Goal: Contribute content: Add original content to the website for others to see

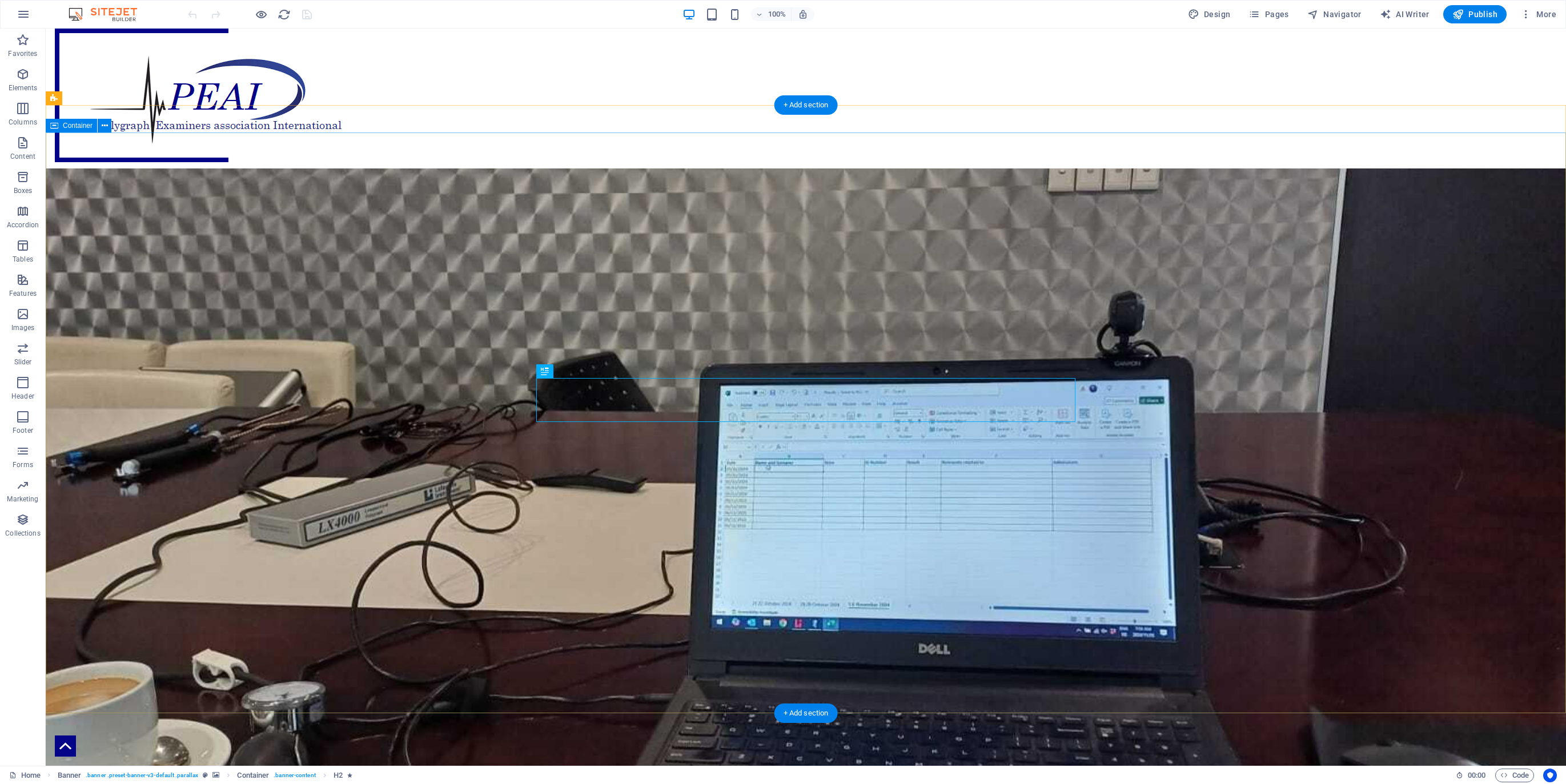
click at [102, 124] on icon at bounding box center [105, 126] width 6 height 12
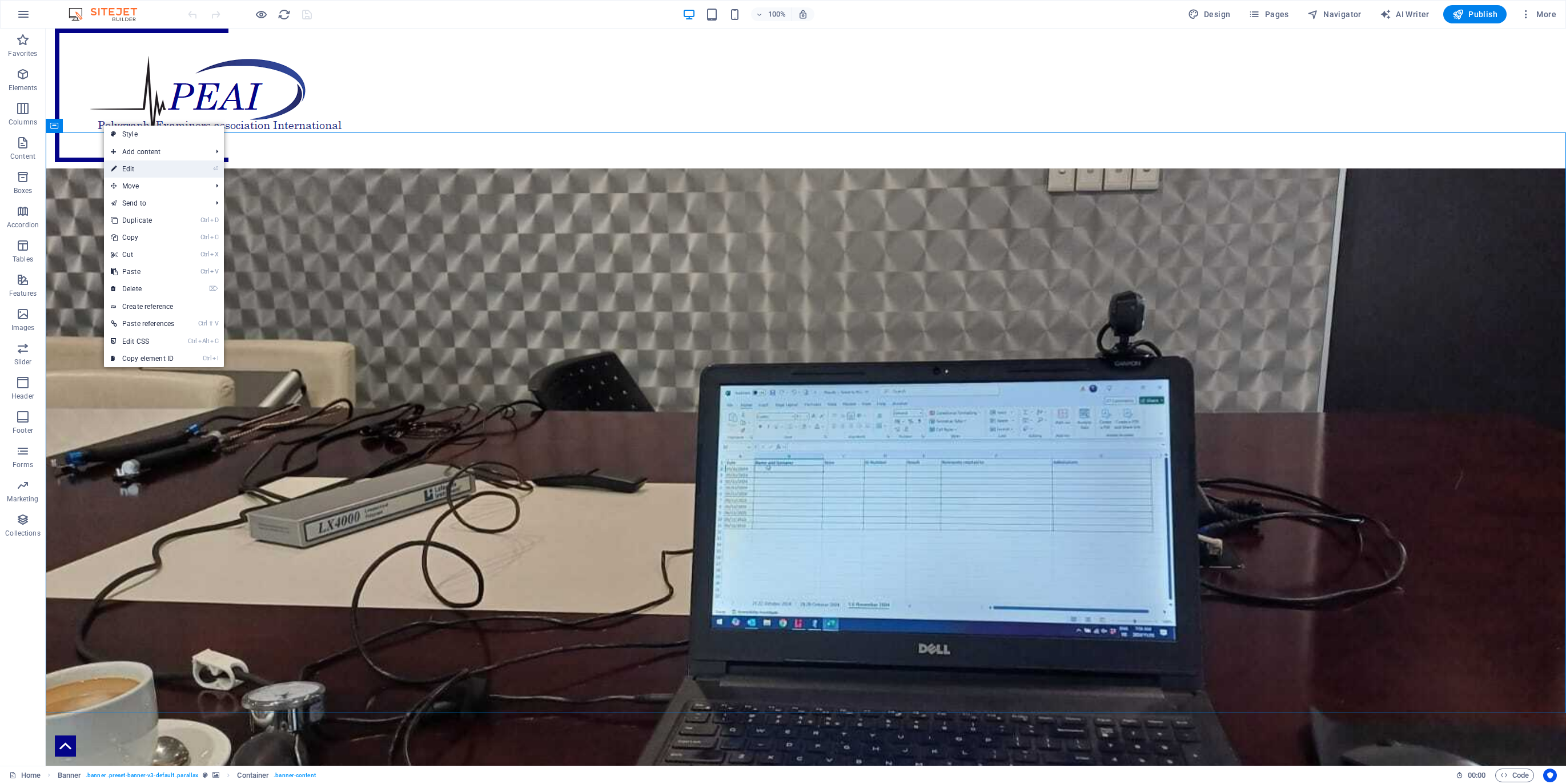
click at [130, 169] on link "⏎ Edit" at bounding box center [143, 169] width 77 height 17
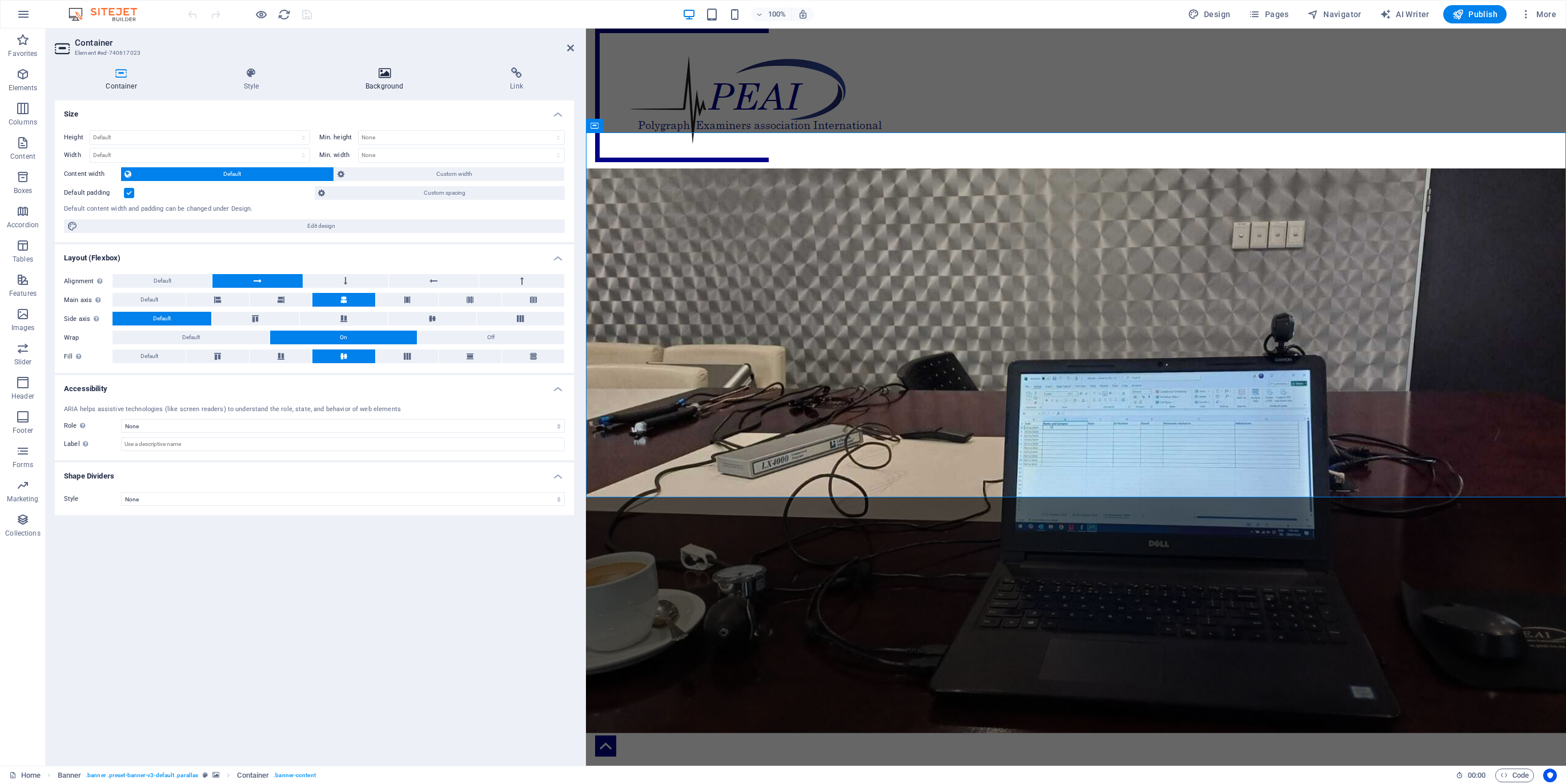
click at [383, 81] on h4 "Background" at bounding box center [386, 80] width 144 height 24
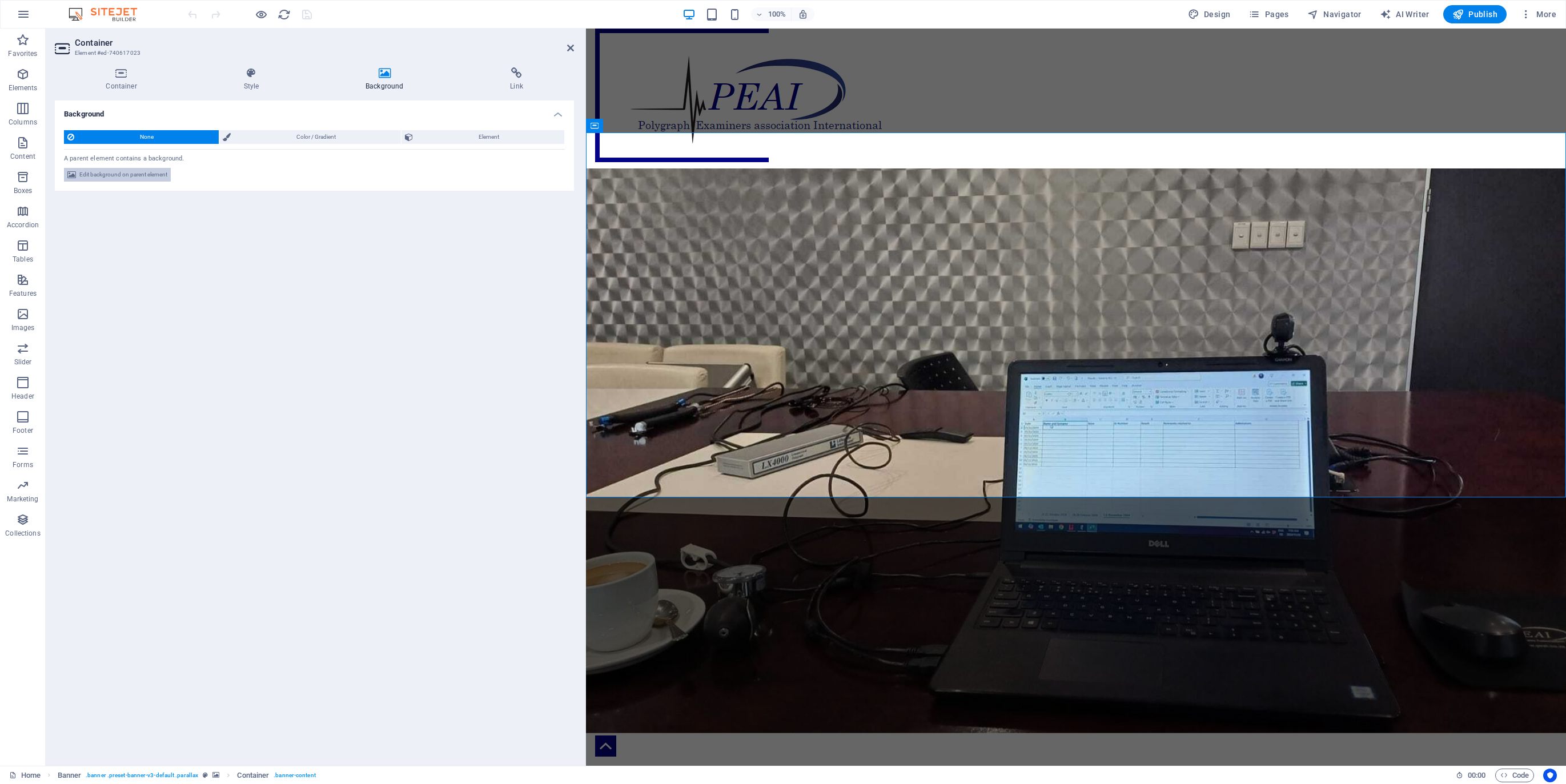
click at [130, 172] on span "Edit background on parent element" at bounding box center [123, 174] width 88 height 14
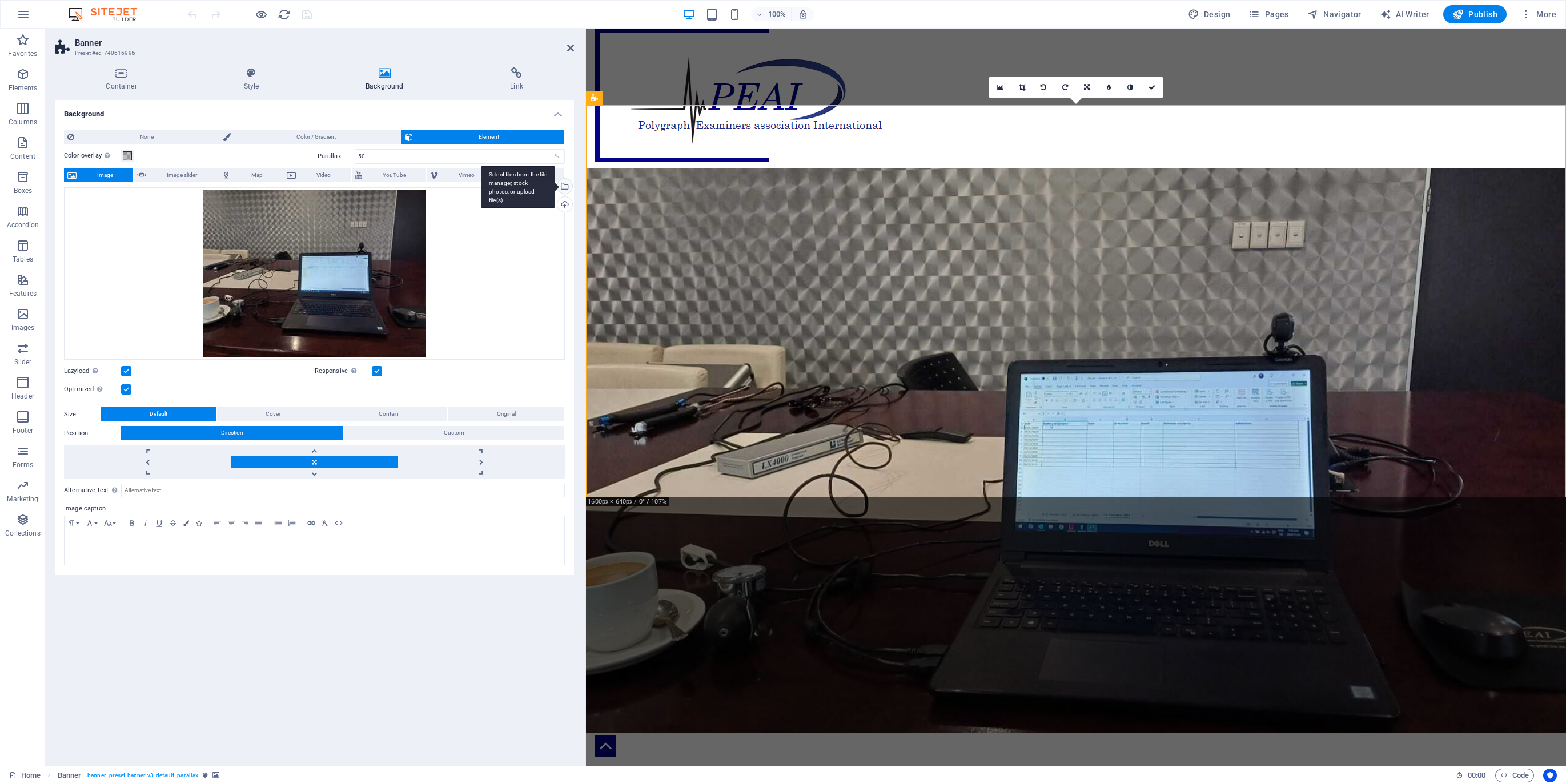
click at [568, 183] on div "Select files from the file manager, stock photos, or upload file(s)" at bounding box center [563, 187] width 17 height 17
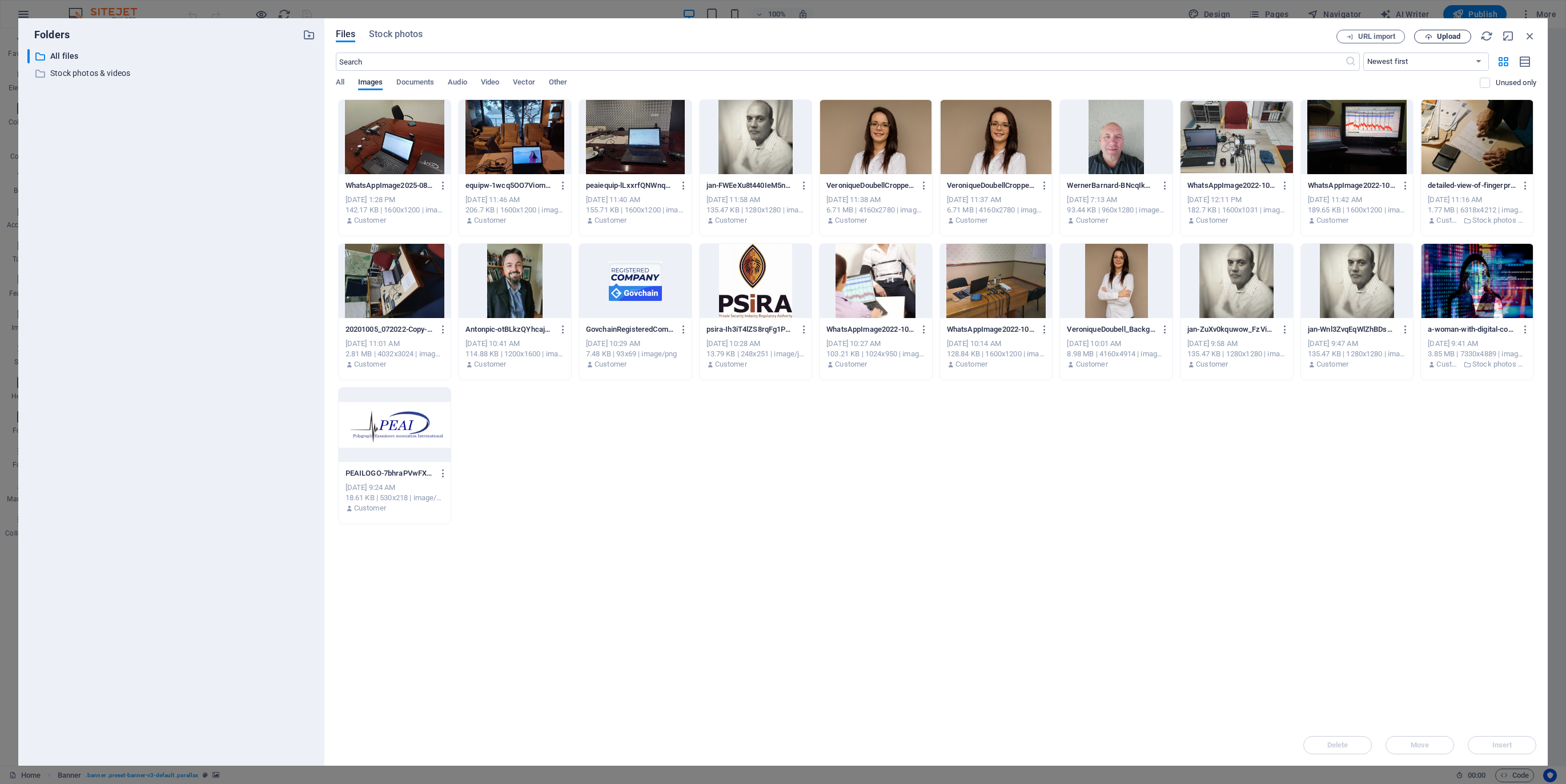
click at [1454, 38] on span "Upload" at bounding box center [1448, 36] width 23 height 6
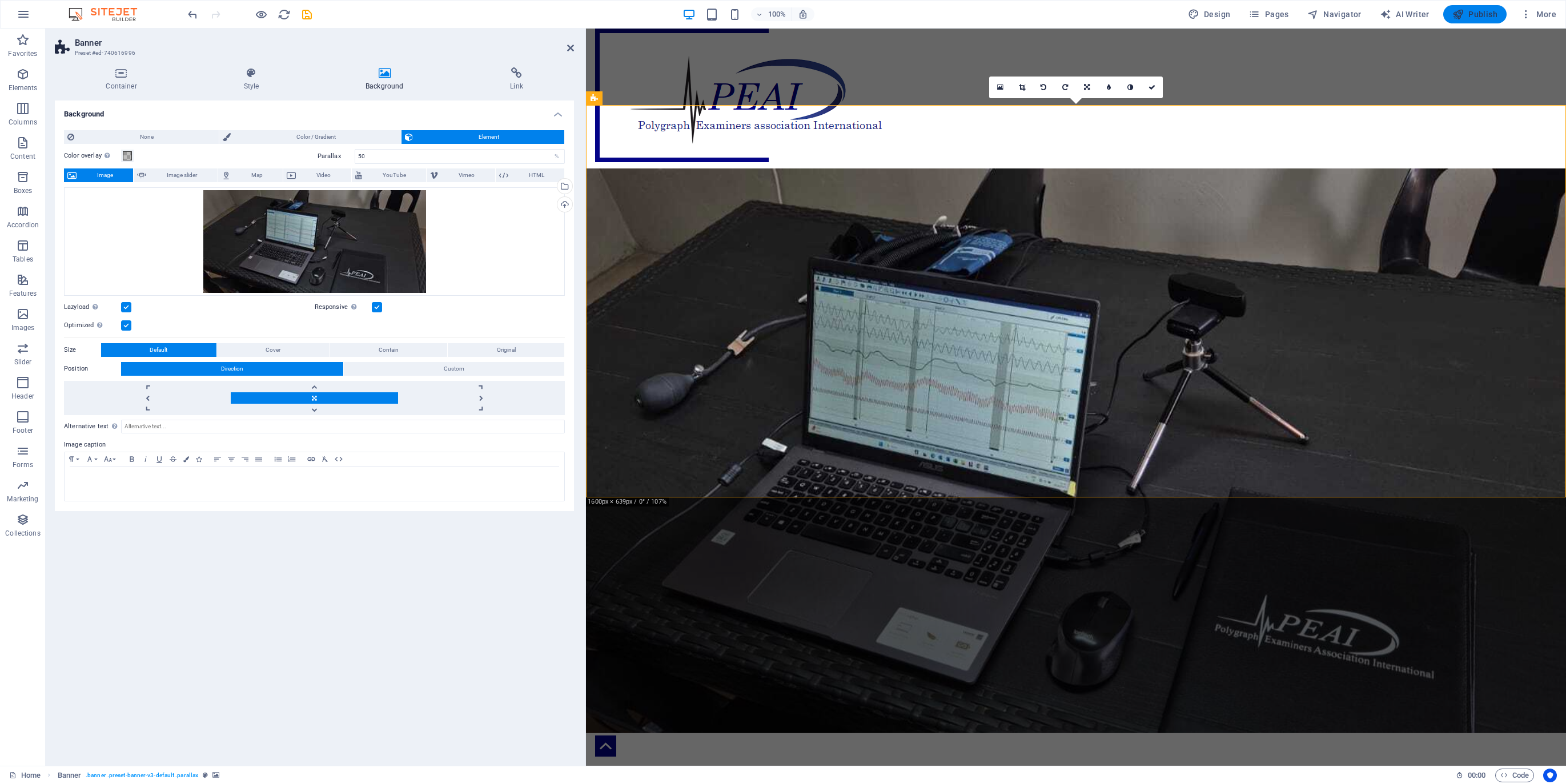
click at [1486, 14] on span "Publish" at bounding box center [1476, 15] width 45 height 11
